Goal: Communication & Community: Answer question/provide support

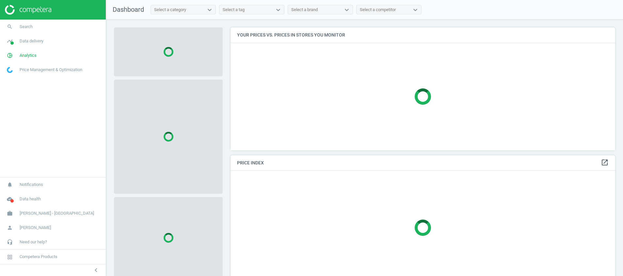
scroll to position [138, 392]
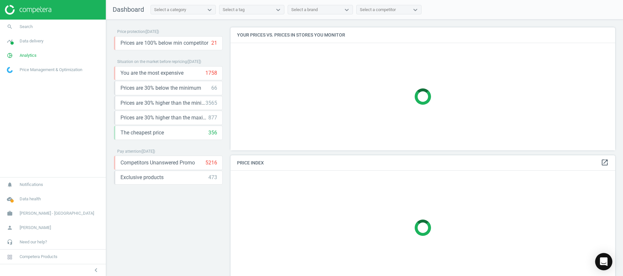
click at [604, 257] on div "Open Intercom Messenger" at bounding box center [603, 261] width 17 height 17
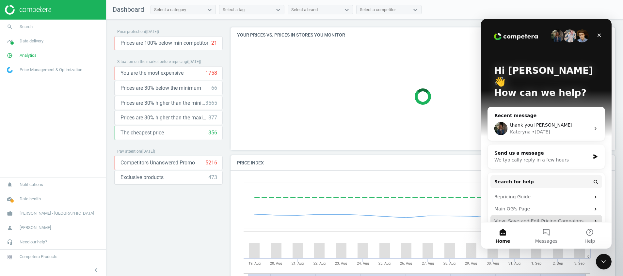
scroll to position [165, 392]
click at [548, 234] on button "Messages" at bounding box center [545, 236] width 43 height 26
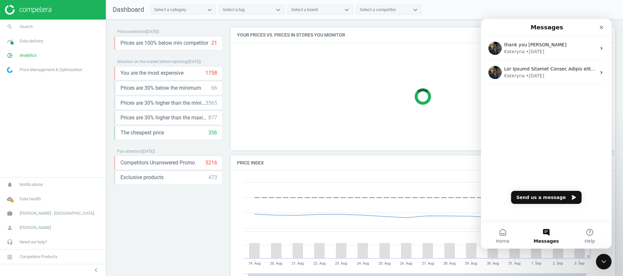
scroll to position [145, 392]
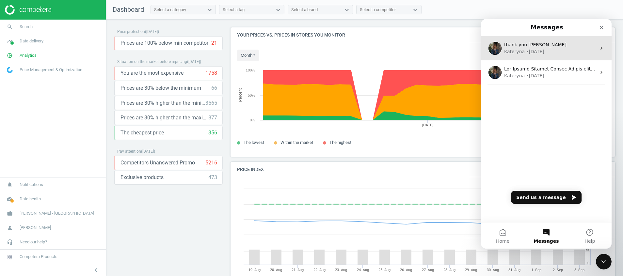
click at [534, 50] on div "• [DATE]" at bounding box center [535, 51] width 18 height 7
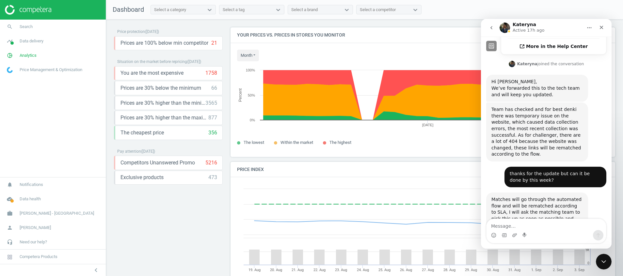
scroll to position [1011, 0]
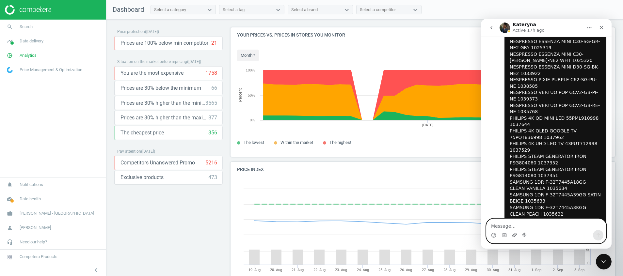
click at [515, 236] on icon "Upload attachment" at bounding box center [514, 235] width 5 height 5
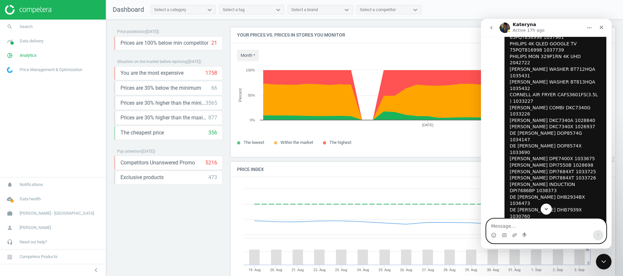
scroll to position [305, 0]
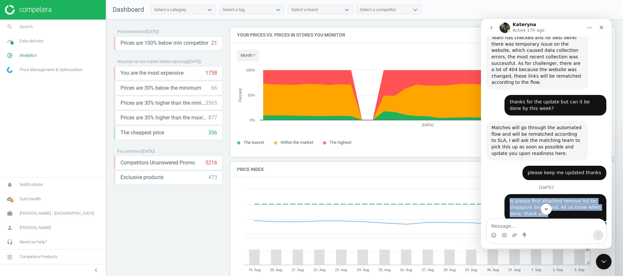
drag, startPoint x: 547, startPoint y: 183, endPoint x: 495, endPoint y: 166, distance: 53.9
click at [495, 194] on div "hi please find attached remove list for singapore dashboard. let us know when d…" at bounding box center [546, 208] width 120 height 28
copy div "hi please find attached remove list for singapore dashboard. let us know when d…"
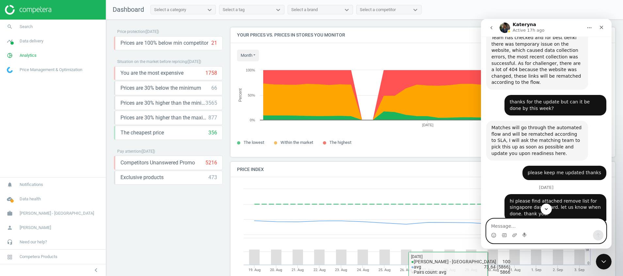
click at [519, 224] on textarea "Message…" at bounding box center [545, 224] width 119 height 11
paste textarea "hi please find attached remove list for singapore dashboard. let us know when d…"
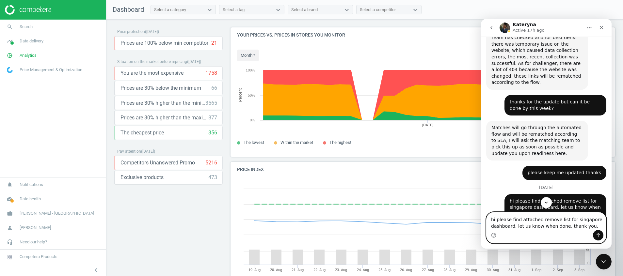
drag, startPoint x: 553, startPoint y: 221, endPoint x: 538, endPoint y: 220, distance: 15.7
click at [538, 220] on textarea "hi please find attached remove list for singapore dashboard. let us know when d…" at bounding box center [545, 221] width 119 height 18
type textarea "hi please find attached add list for singapore dashboard. let us know when done…"
click at [598, 233] on icon "Send a message…" at bounding box center [597, 235] width 5 height 5
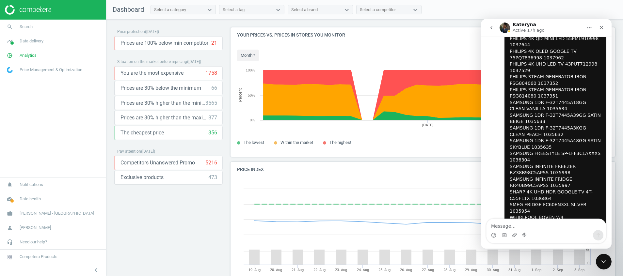
scroll to position [1092, 0]
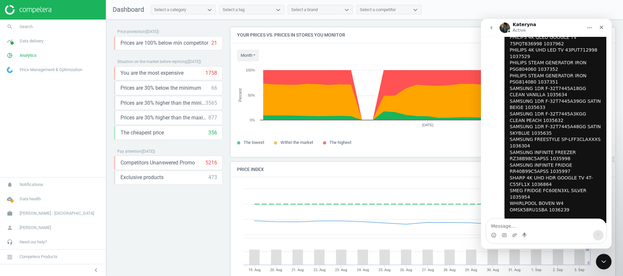
scroll to position [1106, 0]
click at [515, 269] on div "thank you [PERSON_NAME] • [DATE]" at bounding box center [546, 279] width 120 height 20
click at [491, 32] on button "go back" at bounding box center [491, 28] width 12 height 12
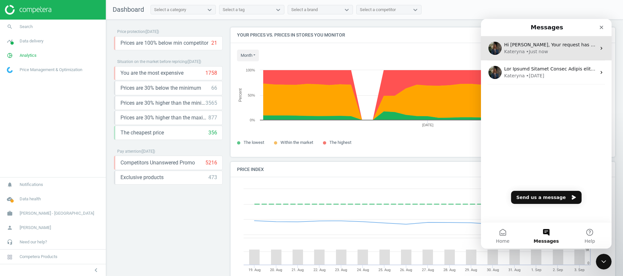
click at [526, 51] on div "• Just now" at bounding box center [537, 51] width 22 height 7
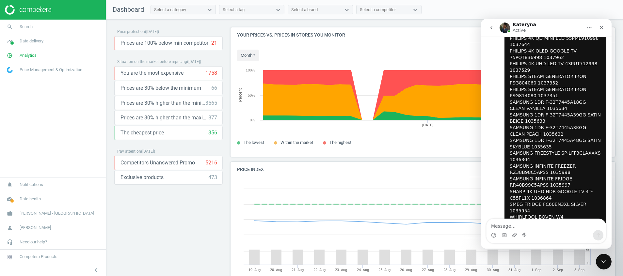
scroll to position [1106, 0]
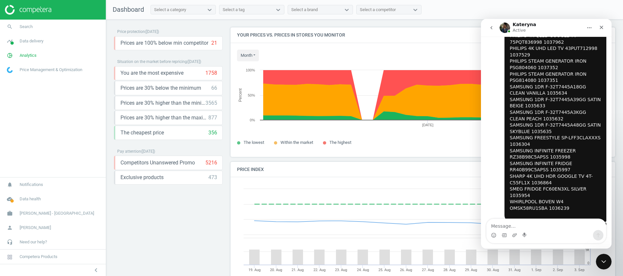
click at [535, 229] on textarea "Message…" at bounding box center [545, 224] width 119 height 11
type textarea "thanks"
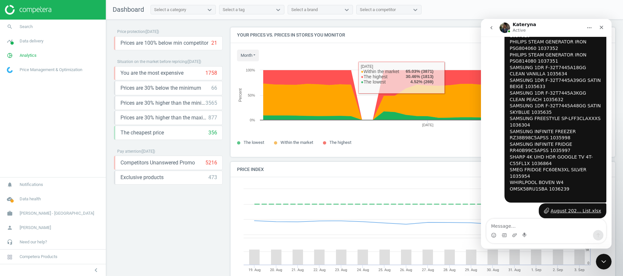
click at [490, 31] on button "go back" at bounding box center [491, 28] width 12 height 12
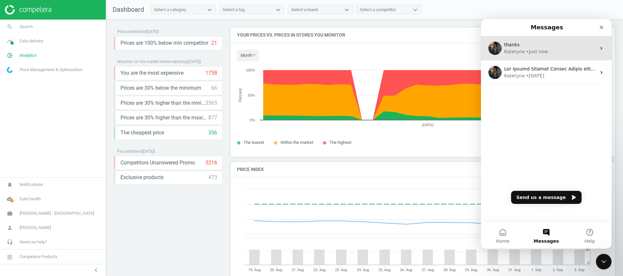
scroll to position [0, 0]
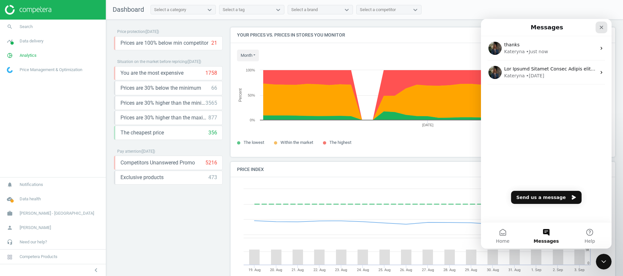
click at [603, 27] on icon "Close" at bounding box center [600, 27] width 5 height 5
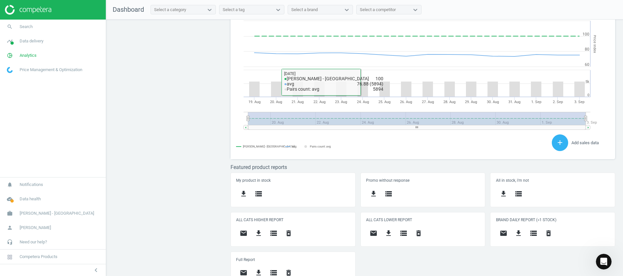
scroll to position [179, 0]
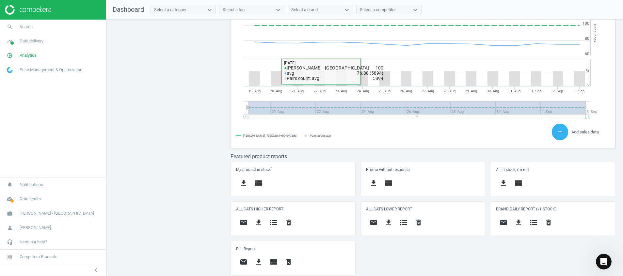
click at [196, 196] on div "Price protection ( [DATE] ) Prices are 100% below min competitor 21 keyboard_ar…" at bounding box center [364, 150] width 517 height 260
click at [158, 162] on div "Price protection ( [DATE] ) Prices are 100% below min competitor 21 keyboard_ar…" at bounding box center [364, 150] width 517 height 260
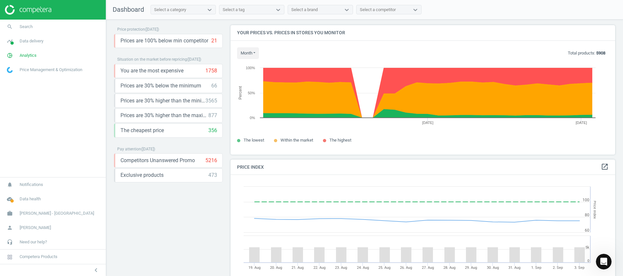
scroll to position [0, 0]
